Goal: Information Seeking & Learning: Compare options

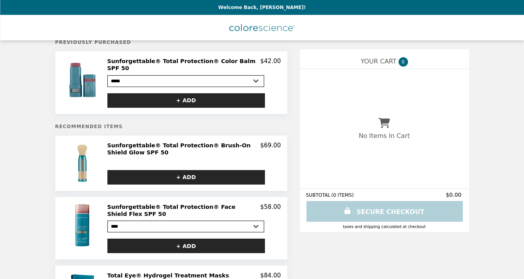
scroll to position [7, 0]
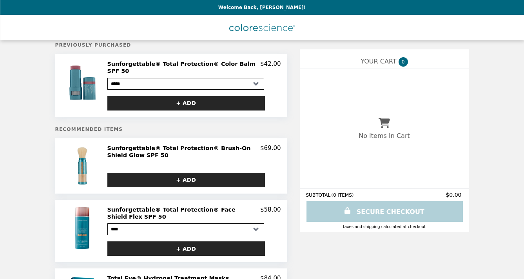
click at [215, 145] on h2 "Sunforgettable® Total Protection® Brush-On Shield Glow SPF 50" at bounding box center [183, 152] width 153 height 15
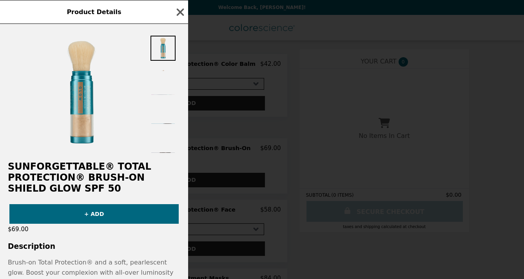
scroll to position [0, 0]
click at [164, 78] on img at bounding box center [163, 77] width 25 height 25
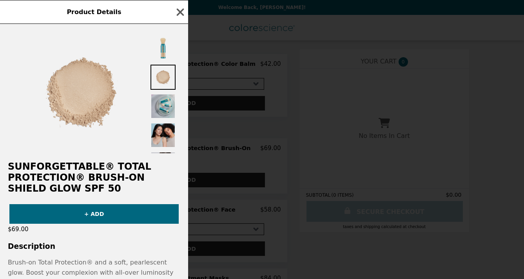
click at [164, 99] on img at bounding box center [163, 106] width 25 height 25
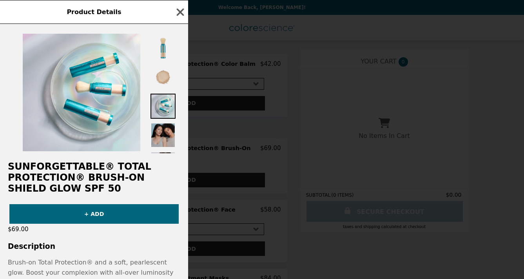
click at [164, 128] on img at bounding box center [163, 135] width 25 height 25
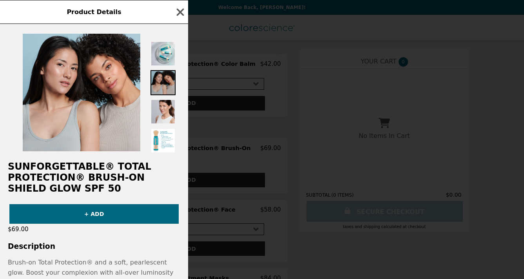
scroll to position [53, 0]
click at [164, 115] on img at bounding box center [163, 111] width 25 height 25
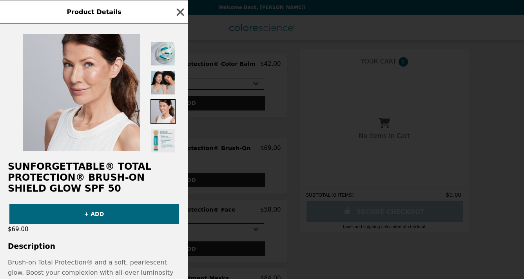
click at [159, 144] on img at bounding box center [163, 140] width 25 height 25
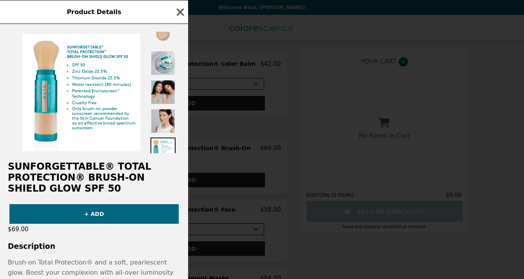
scroll to position [41, 0]
click at [181, 9] on icon "button" at bounding box center [181, 12] width 12 height 12
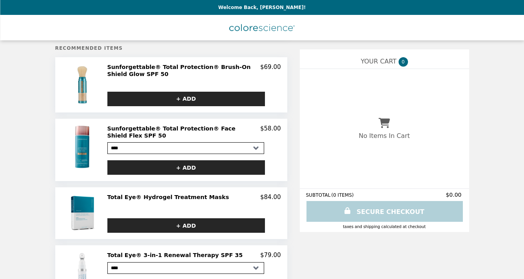
scroll to position [92, 0]
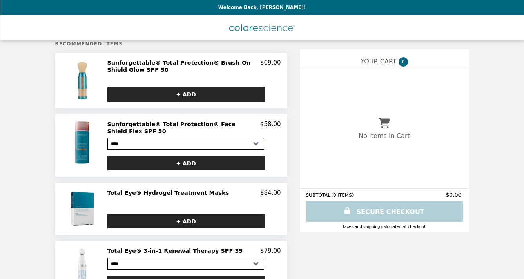
click at [86, 131] on img at bounding box center [83, 143] width 46 height 44
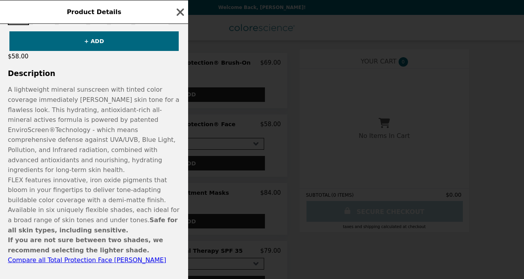
scroll to position [190, 0]
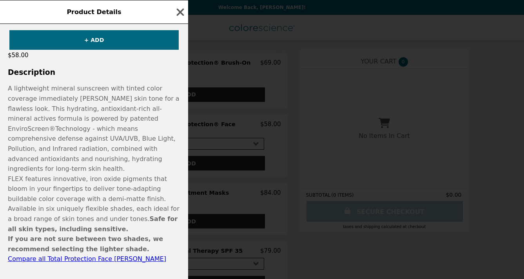
click at [104, 254] on link "Compare all Total Protection Face [PERSON_NAME]" at bounding box center [94, 259] width 173 height 10
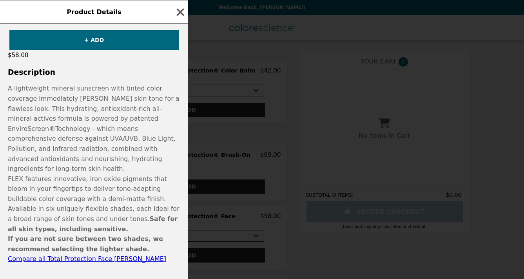
click at [100, 254] on link "Compare all Total Protection Face [PERSON_NAME]" at bounding box center [94, 259] width 173 height 10
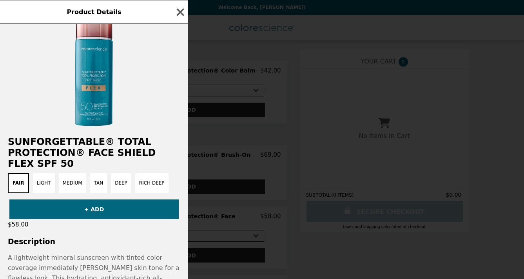
scroll to position [11, 0]
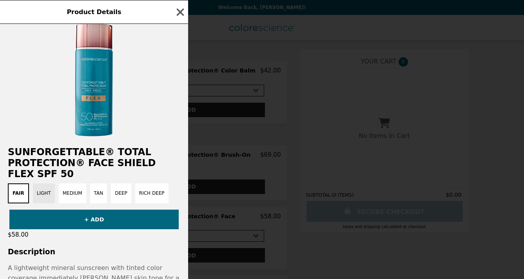
click at [44, 193] on button "Light" at bounding box center [44, 194] width 22 height 20
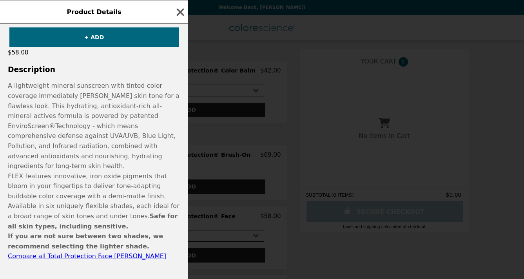
scroll to position [193, 0]
click at [52, 252] on link "Compare all Total Protection Face [PERSON_NAME]" at bounding box center [94, 257] width 173 height 10
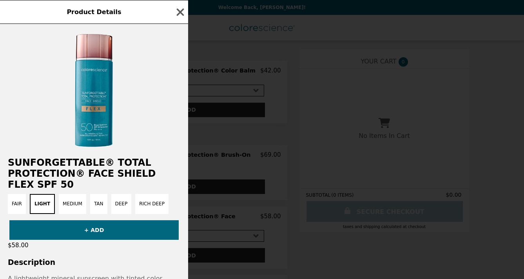
scroll to position [0, 0]
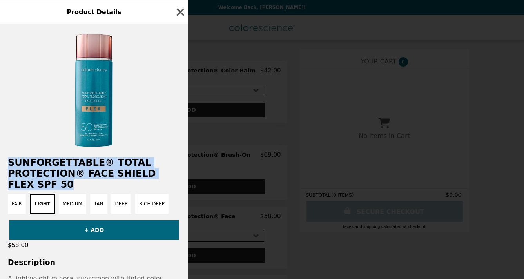
drag, startPoint x: 6, startPoint y: 160, endPoint x: 185, endPoint y: 179, distance: 179.5
click at [185, 179] on h2 "Sunforgettable® Total Protection® Face Shield Flex SPF 50" at bounding box center [94, 173] width 188 height 33
copy h2 "Sunforgettable® Total Protection® Face Shield Flex SPF 50"
click at [181, 7] on icon "button" at bounding box center [181, 12] width 12 height 12
